Goal: Task Accomplishment & Management: Use online tool/utility

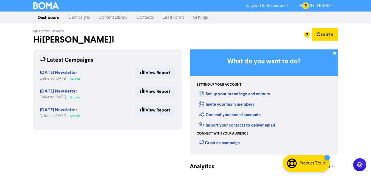
click at [146, 15] on link "Contacts" at bounding box center [145, 17] width 26 height 11
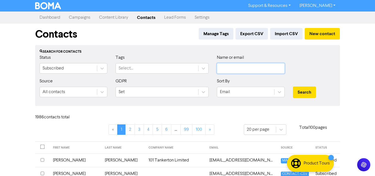
click at [248, 70] on input "text" at bounding box center [251, 68] width 68 height 10
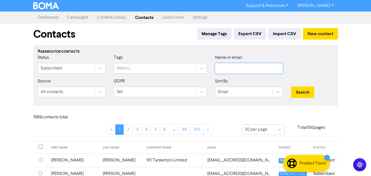
click at [247, 70] on input "text" at bounding box center [249, 68] width 68 height 10
paste input "[EMAIL_ADDRESS][DOMAIN_NAME]"
type input "[EMAIL_ADDRESS][DOMAIN_NAME]"
click at [299, 92] on button "Search" at bounding box center [302, 92] width 23 height 12
